Goal: Check status: Check status

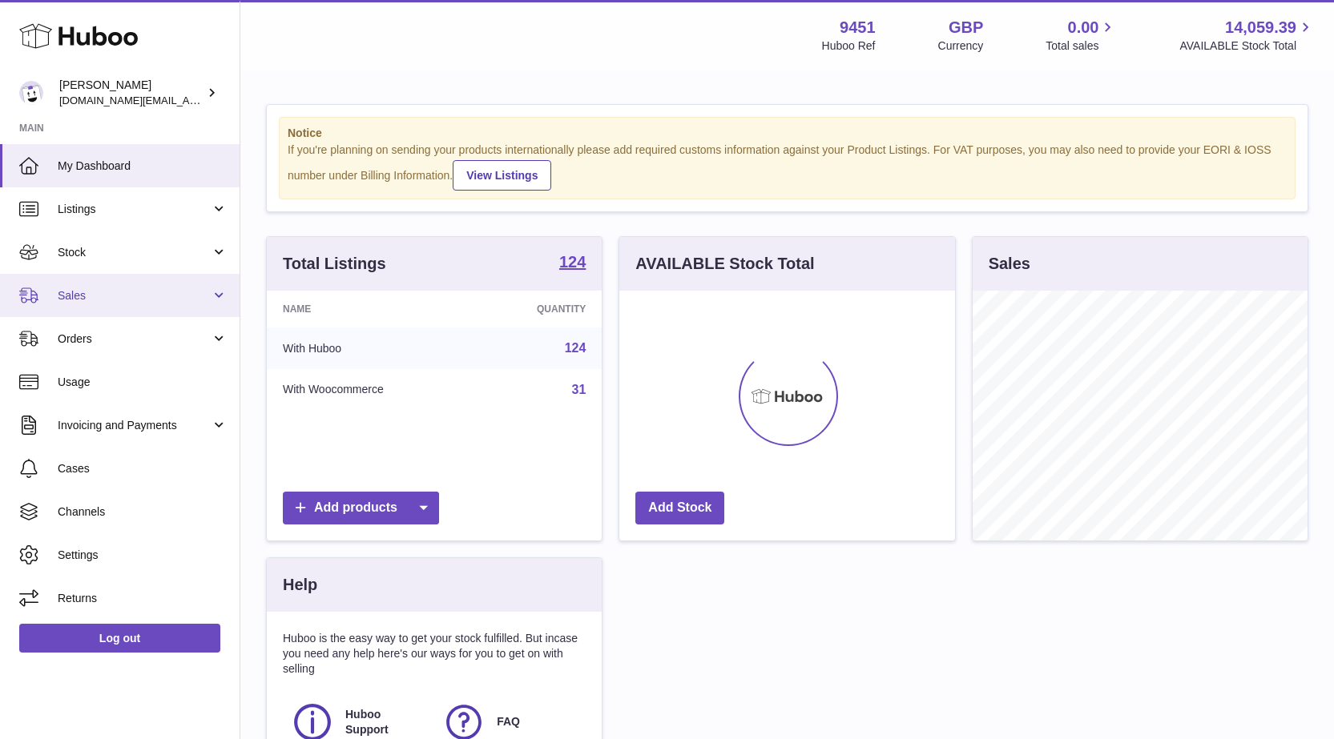
scroll to position [250, 336]
click at [70, 294] on span "Sales" at bounding box center [134, 295] width 153 height 15
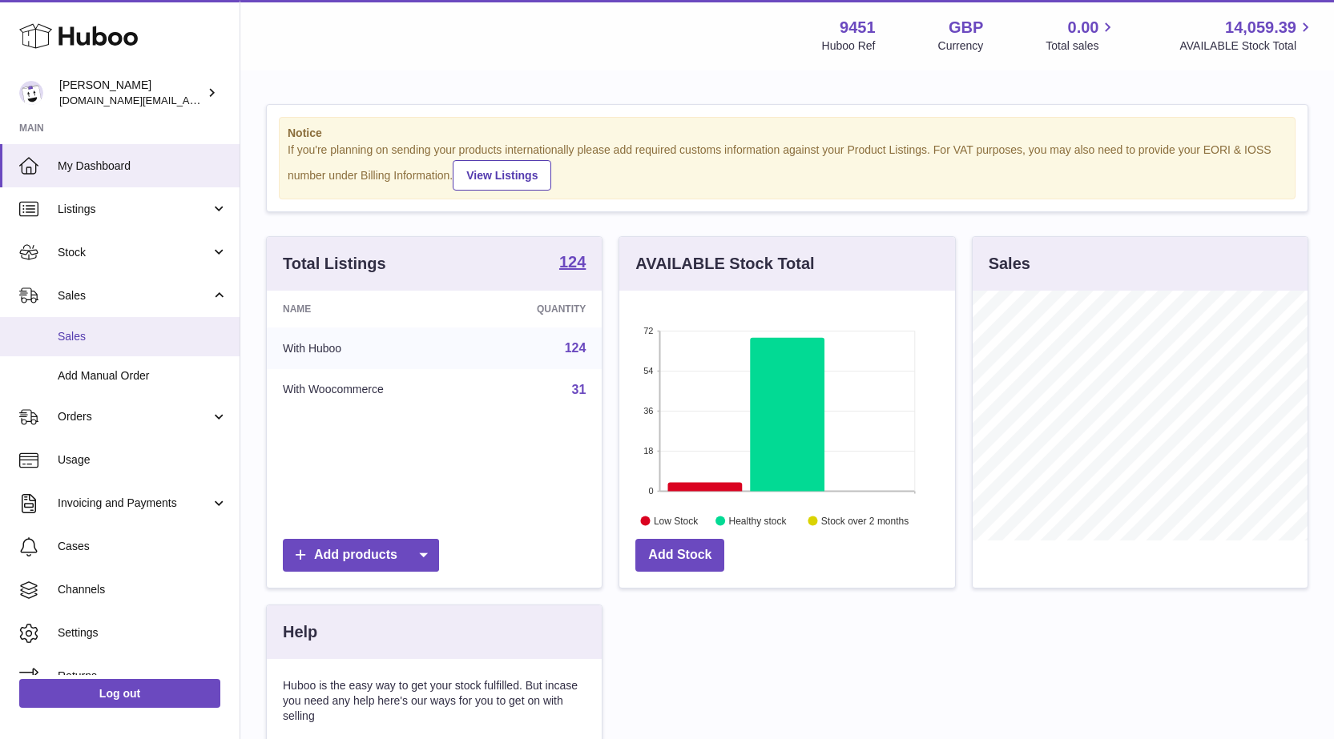
click at [78, 333] on span "Sales" at bounding box center [143, 336] width 170 height 15
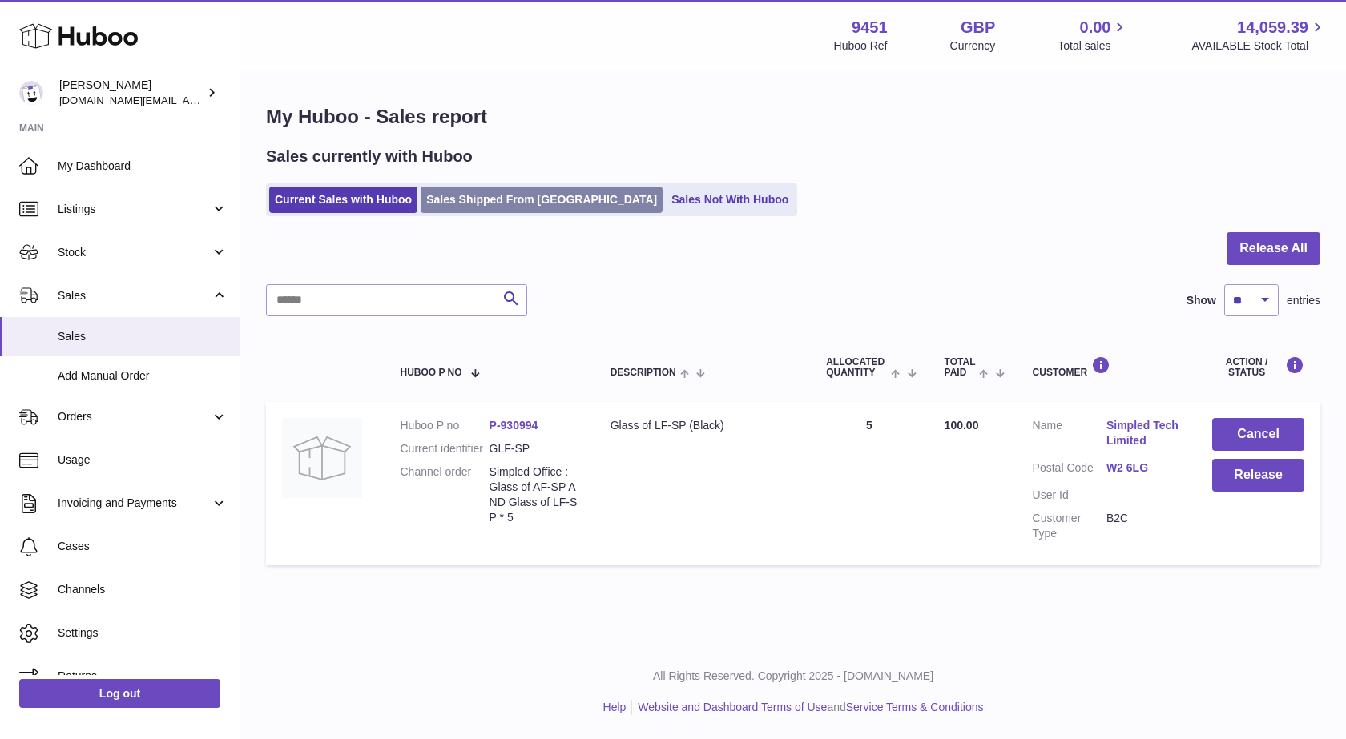
click at [503, 205] on link "Sales Shipped From [GEOGRAPHIC_DATA]" at bounding box center [541, 200] width 242 height 26
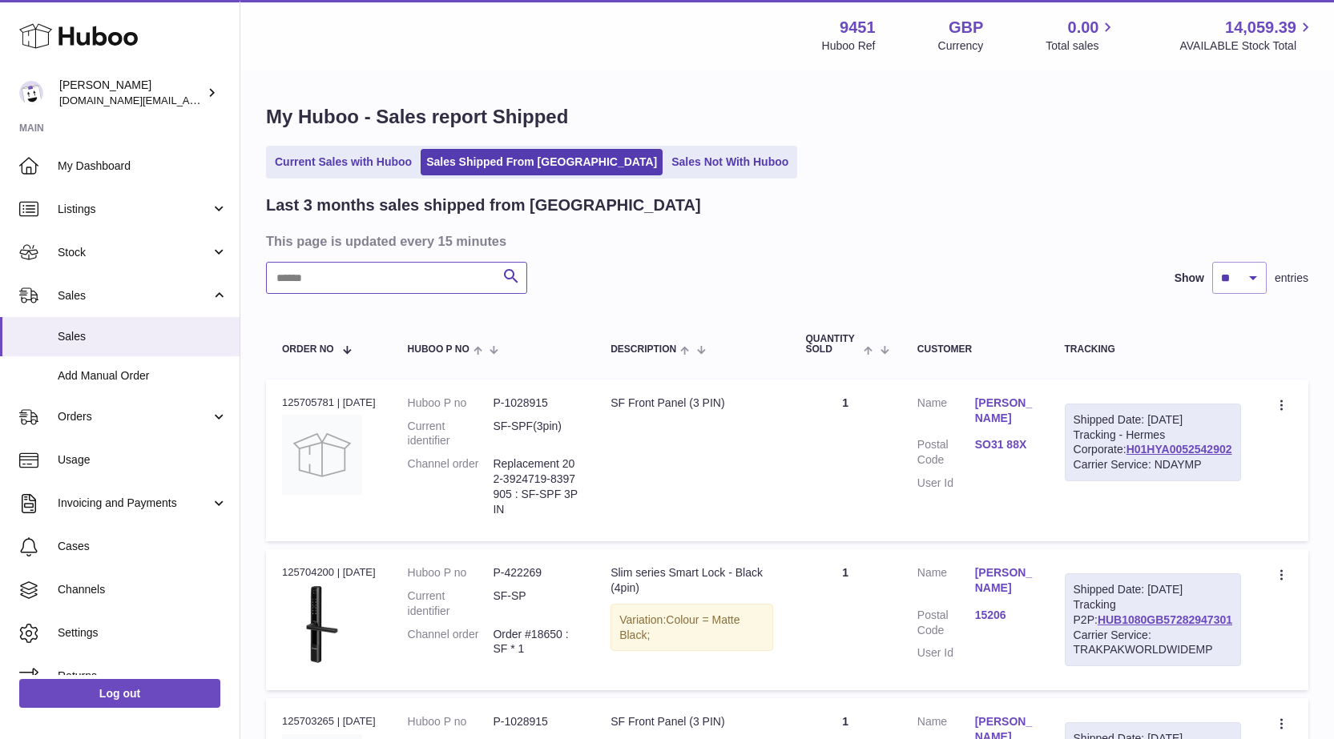
click at [350, 279] on input "text" at bounding box center [396, 278] width 261 height 32
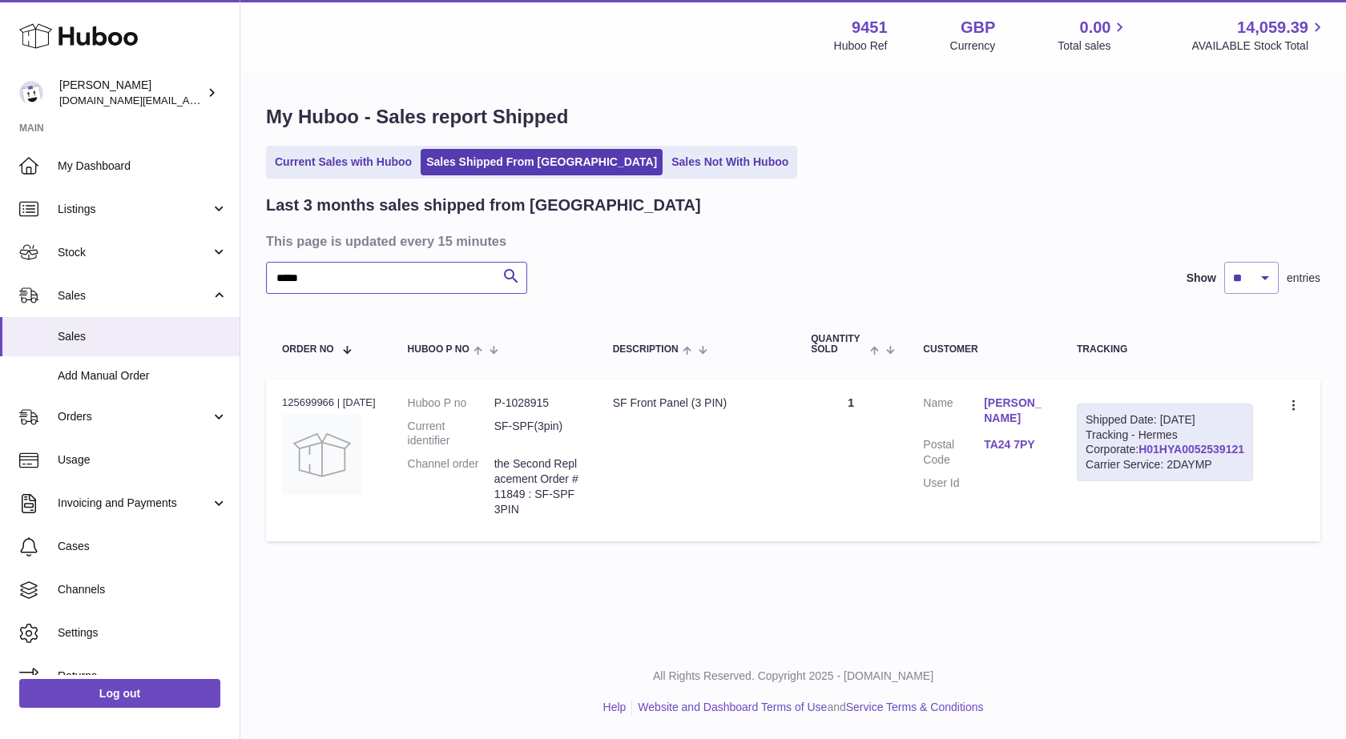
type input "*****"
